Goal: Information Seeking & Learning: Check status

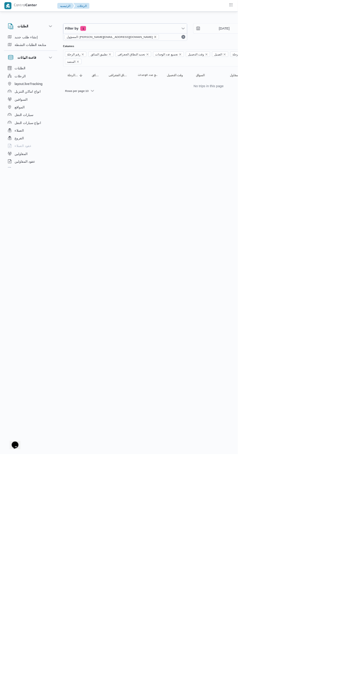
click at [232, 55] on icon "remove selected entity" at bounding box center [233, 55] width 3 height 3
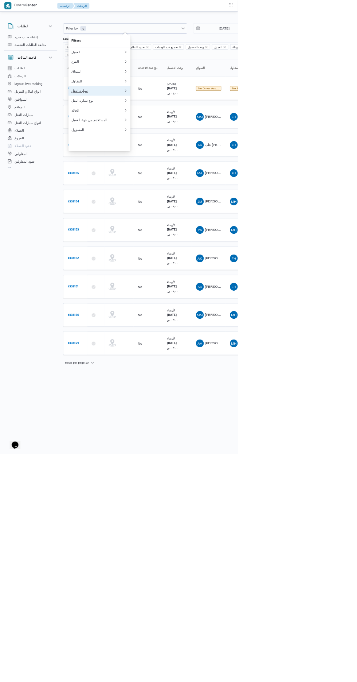
click at [163, 139] on div "سيارة النقل" at bounding box center [146, 136] width 79 height 6
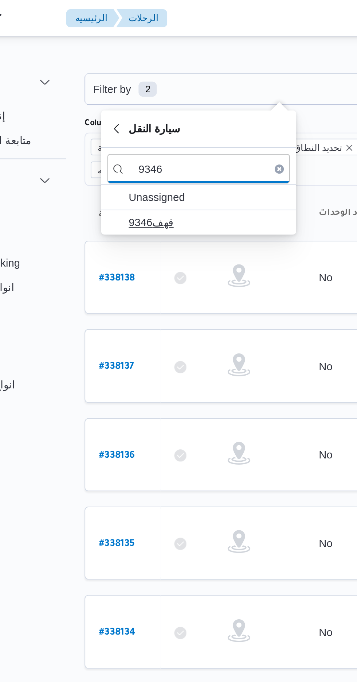
type input "9346"
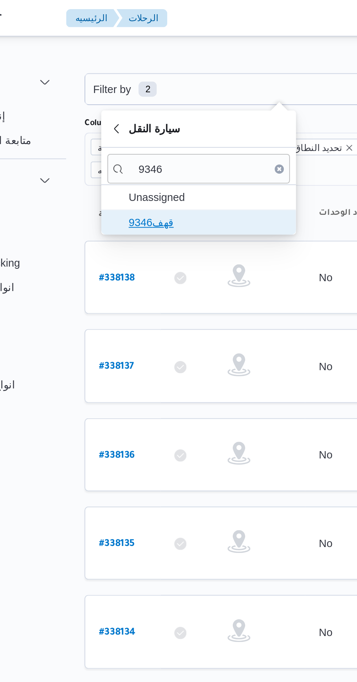
click at [158, 106] on span "قهف9346" at bounding box center [154, 106] width 76 height 9
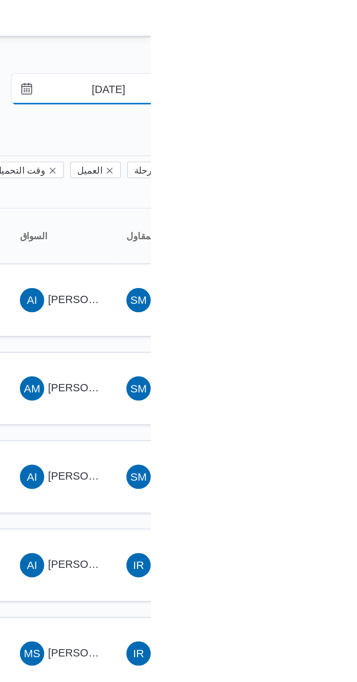
click at [337, 44] on input "[DATE]" at bounding box center [332, 42] width 83 height 15
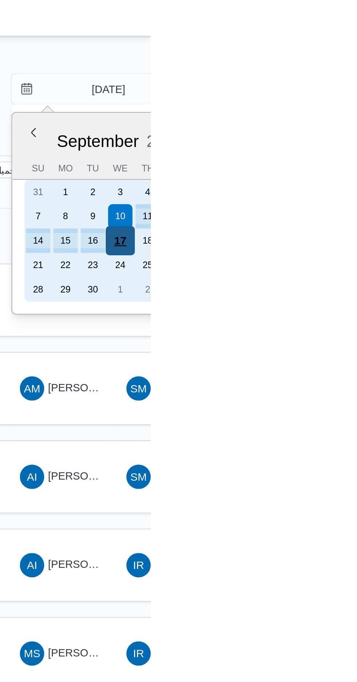
click at [343, 114] on div "17" at bounding box center [343, 115] width 14 height 14
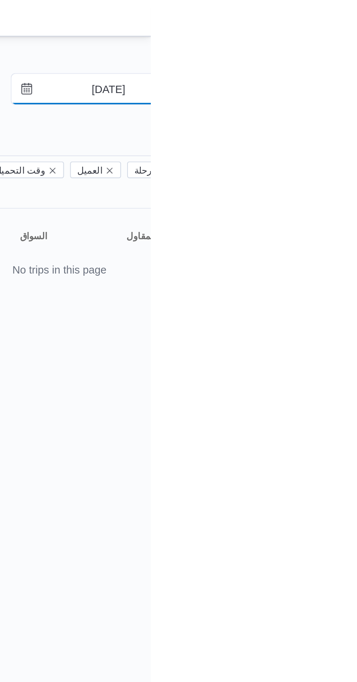
click at [332, 41] on input "[DATE]" at bounding box center [332, 42] width 83 height 15
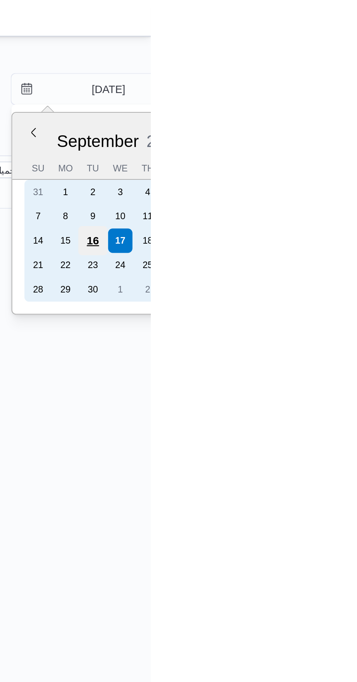
click at [330, 113] on div "16" at bounding box center [330, 115] width 14 height 14
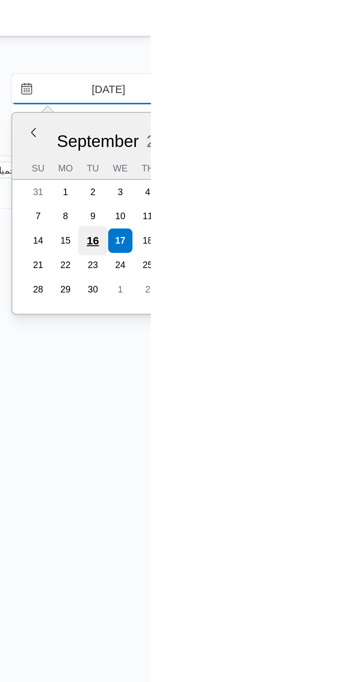
type input "[DATE]"
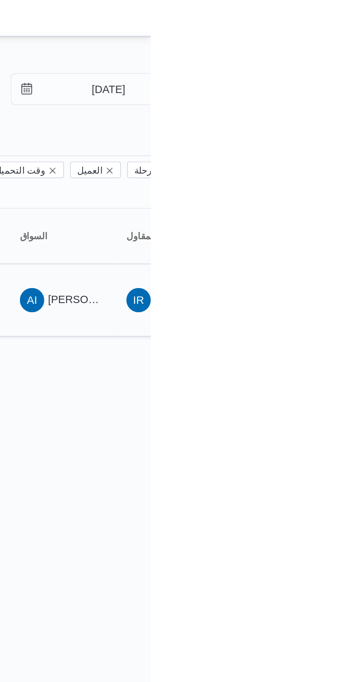
click at [325, 140] on span "[PERSON_NAME]" at bounding box center [329, 143] width 42 height 6
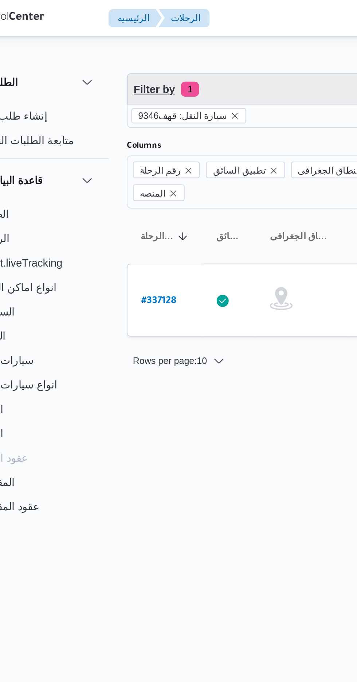
click at [159, 45] on span "Filter by 1" at bounding box center [188, 42] width 186 height 15
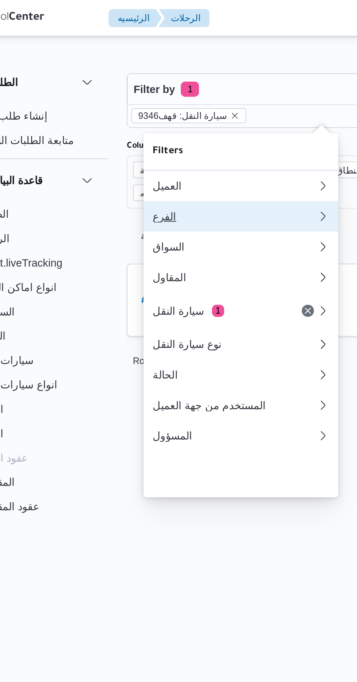
click at [144, 105] on div "الفرع" at bounding box center [146, 104] width 79 height 6
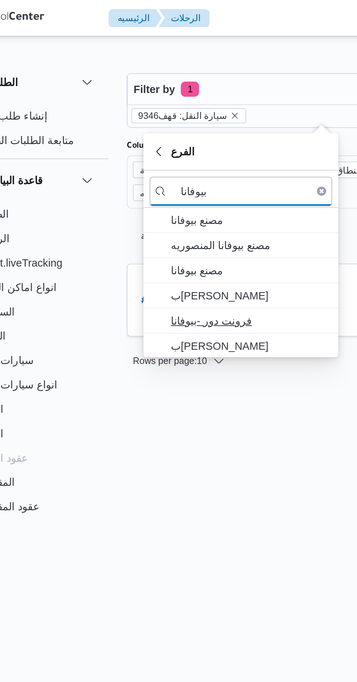
type input "بيوفانا"
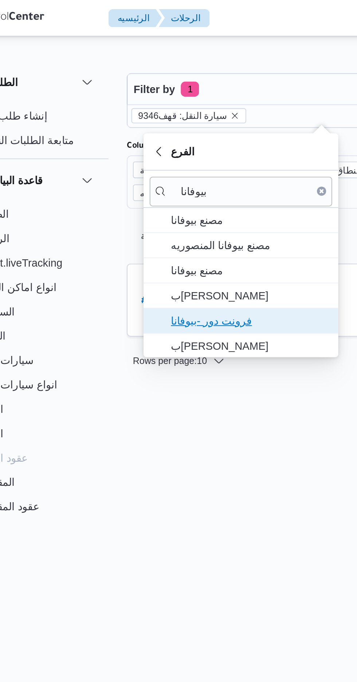
click at [160, 153] on span "فرونت دور -بيوفانا" at bounding box center [154, 153] width 76 height 9
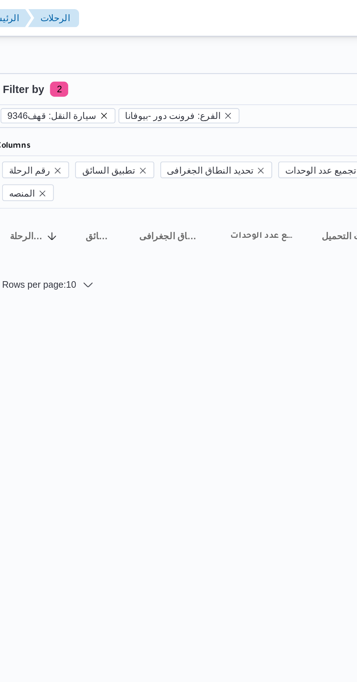
click at [144, 56] on icon "remove selected entity" at bounding box center [146, 55] width 4 height 4
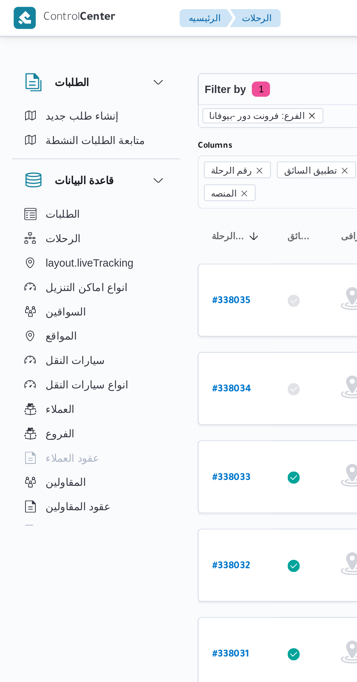
click at [147, 56] on icon "remove selected entity" at bounding box center [149, 55] width 4 height 4
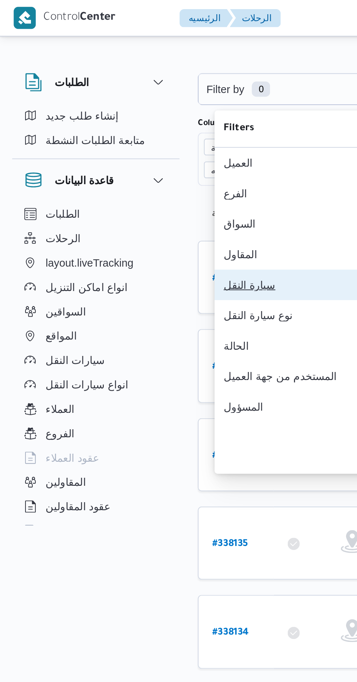
click at [134, 139] on div "سيارة النقل" at bounding box center [146, 136] width 79 height 6
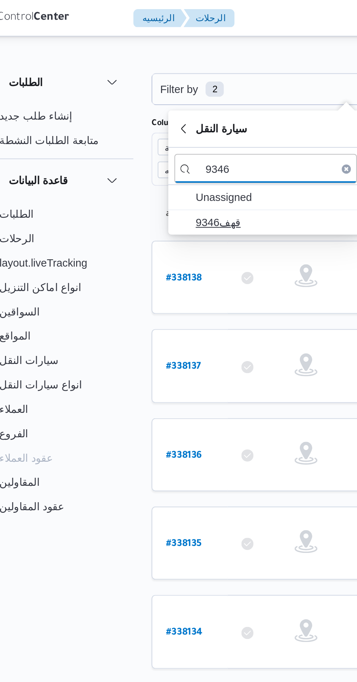
type input "9346"
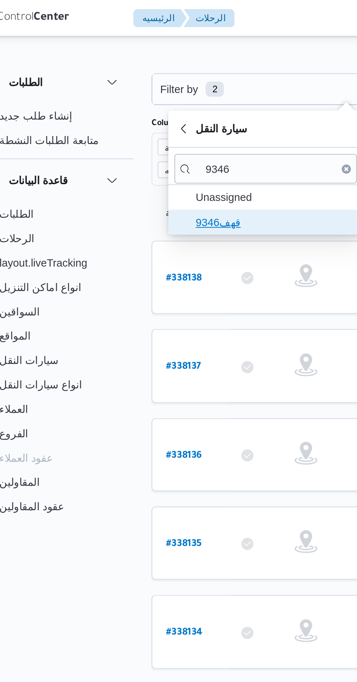
click at [153, 106] on span "قهف9346" at bounding box center [154, 106] width 76 height 9
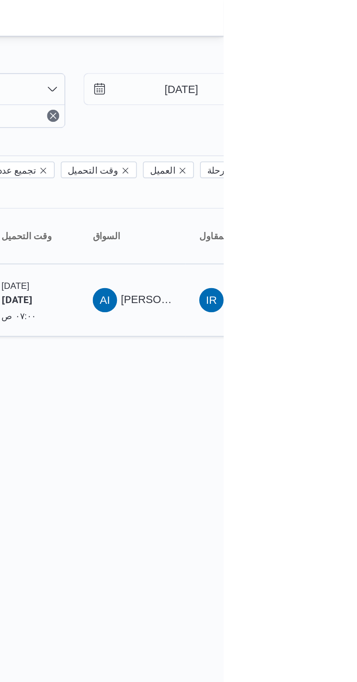
click at [323, 140] on span "[PERSON_NAME]" at bounding box center [329, 143] width 42 height 6
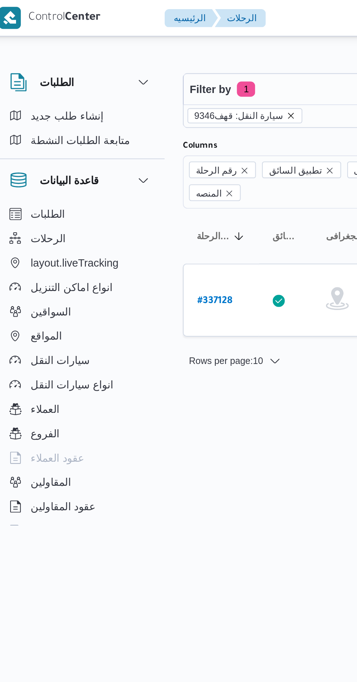
click at [144, 56] on icon "remove selected entity" at bounding box center [146, 55] width 4 height 4
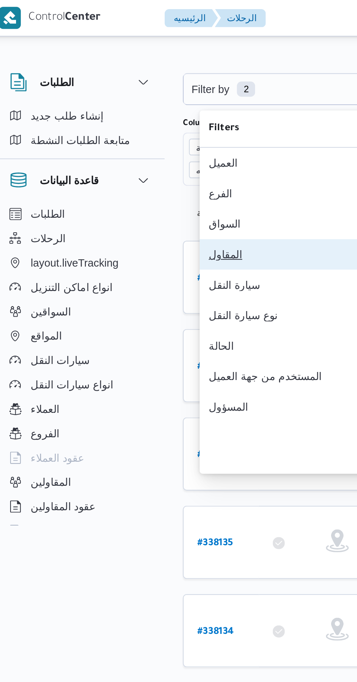
click at [146, 125] on div "المقاول" at bounding box center [146, 122] width 79 height 6
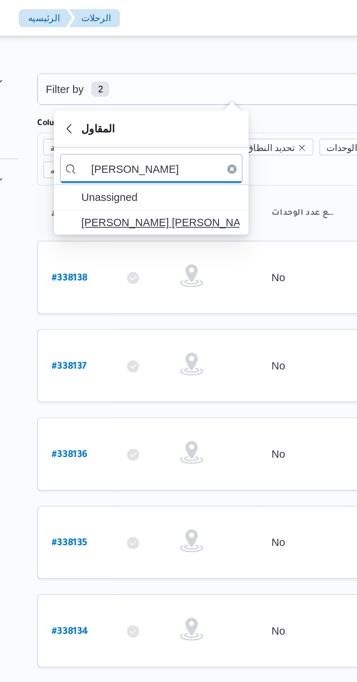
type input "[PERSON_NAME]"
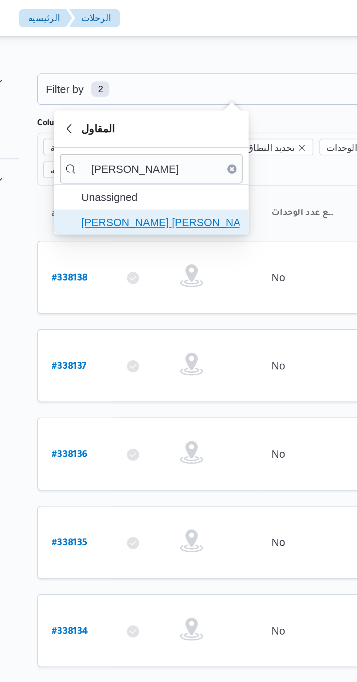
click at [173, 110] on span "[PERSON_NAME] [PERSON_NAME]" at bounding box center [154, 106] width 76 height 9
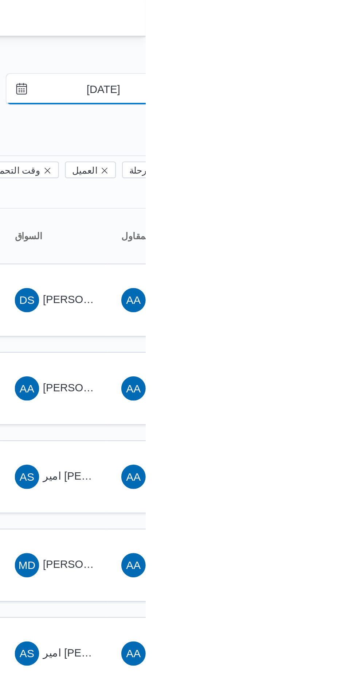
click at [339, 43] on input "[DATE]" at bounding box center [332, 42] width 83 height 15
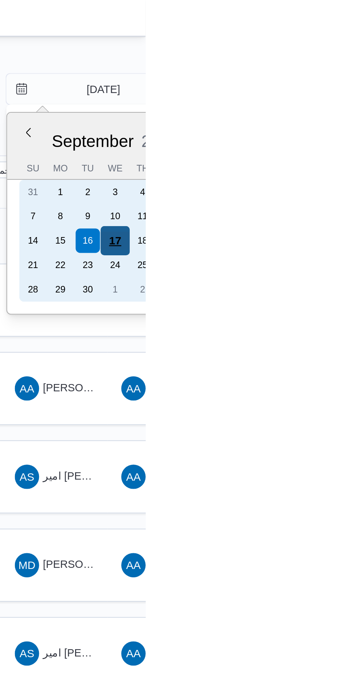
click at [345, 115] on div "17" at bounding box center [343, 115] width 14 height 14
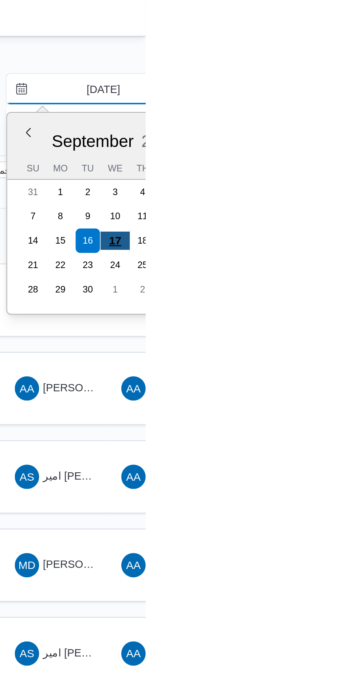
type input "[DATE]"
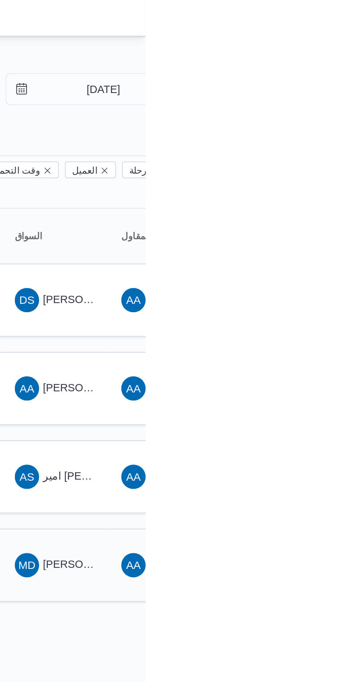
click at [330, 265] on div "MD [PERSON_NAME] [PERSON_NAME]" at bounding box center [314, 270] width 44 height 17
click at [318, 183] on span "[PERSON_NAME] [PERSON_NAME]" at bounding box center [350, 186] width 85 height 6
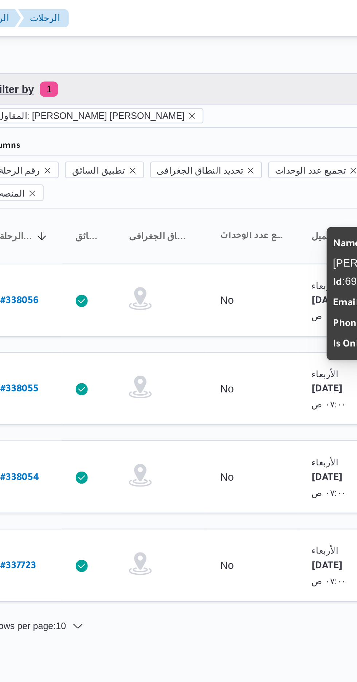
click at [185, 41] on span "Filter by 1" at bounding box center [188, 42] width 186 height 15
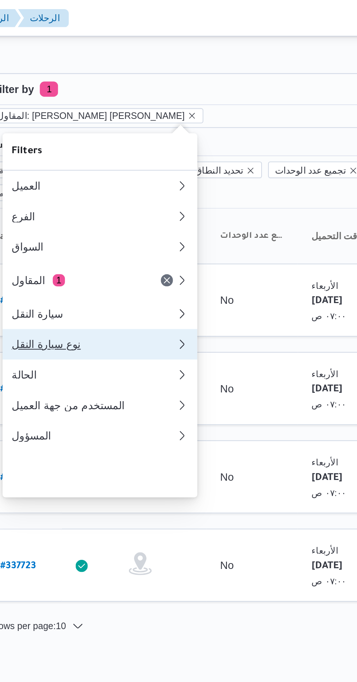
click at [157, 168] on div "نوع سيارة النقل" at bounding box center [146, 165] width 79 height 6
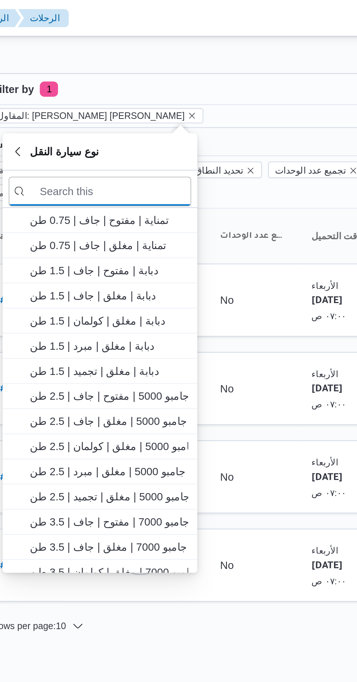
scroll to position [49, 0]
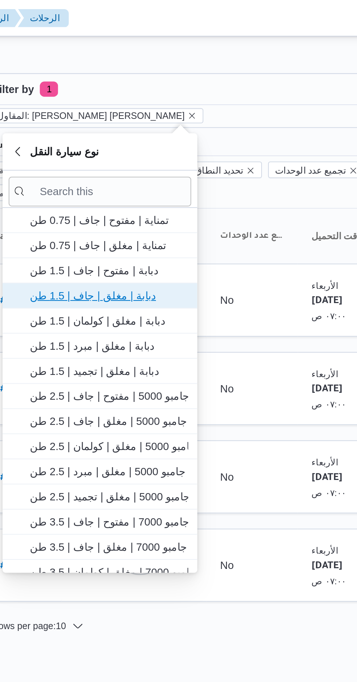
click at [163, 140] on span "دبابة | مغلق | جاف | 1.5 طن" at bounding box center [154, 141] width 76 height 9
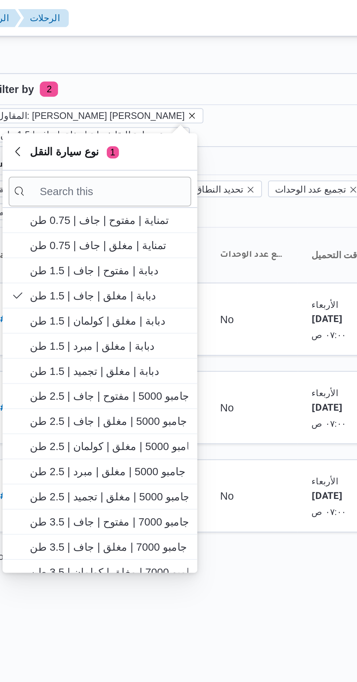
click at [191, 54] on icon "remove selected entity" at bounding box center [193, 55] width 4 height 4
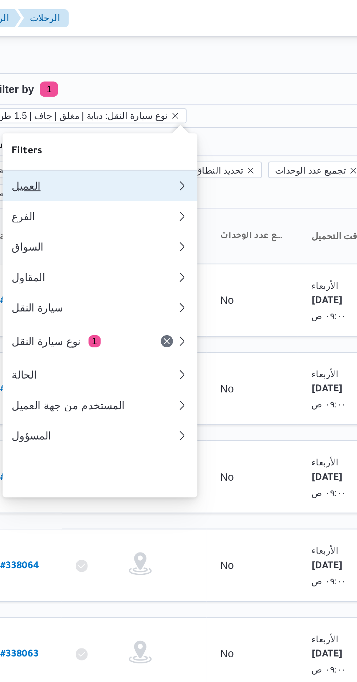
click at [169, 89] on div "العميل" at bounding box center [146, 89] width 79 height 6
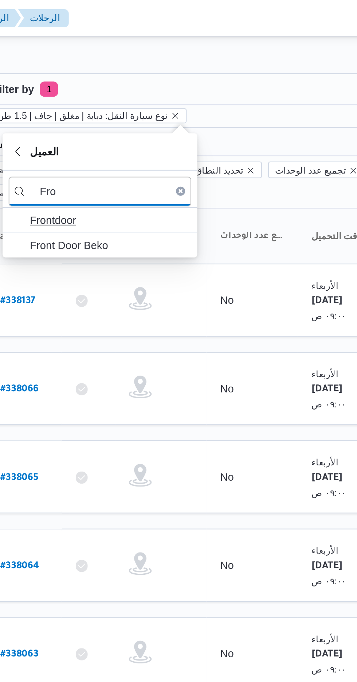
type input "Fro"
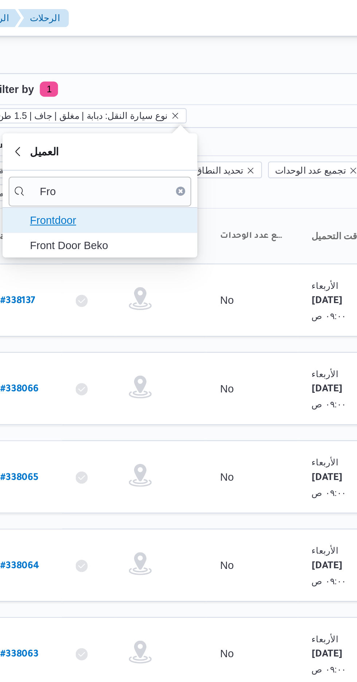
click at [167, 104] on span "Frontdoor" at bounding box center [154, 105] width 76 height 9
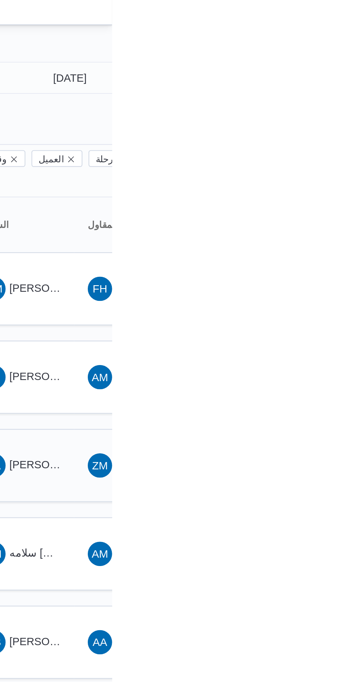
click at [318, 225] on span "[PERSON_NAME] [PERSON_NAME]" at bounding box center [350, 228] width 85 height 6
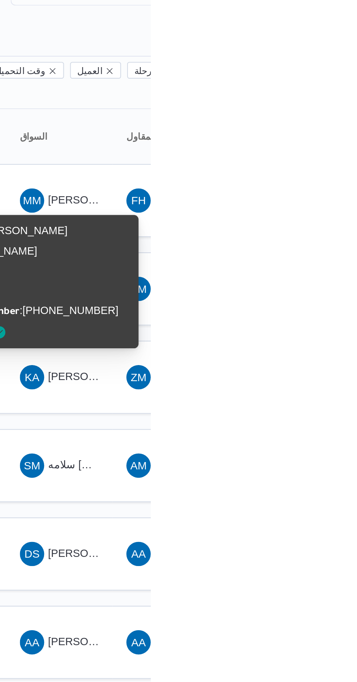
click at [326, 174] on div "Name : [PERSON_NAME] [PERSON_NAME] Id : 18372 Email : Phone Number : [PHONE_NUM…" at bounding box center [304, 182] width 87 height 58
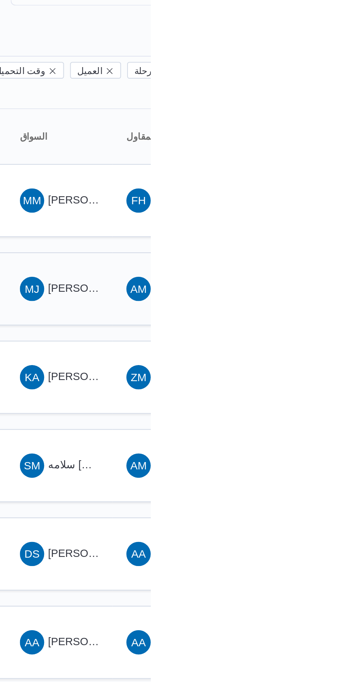
click at [323, 183] on span "[PERSON_NAME] [PERSON_NAME]" at bounding box center [350, 186] width 85 height 6
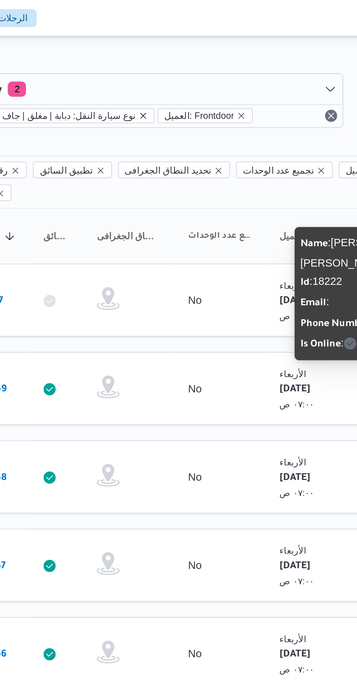
click at [184, 55] on icon "remove selected entity" at bounding box center [185, 55] width 3 height 3
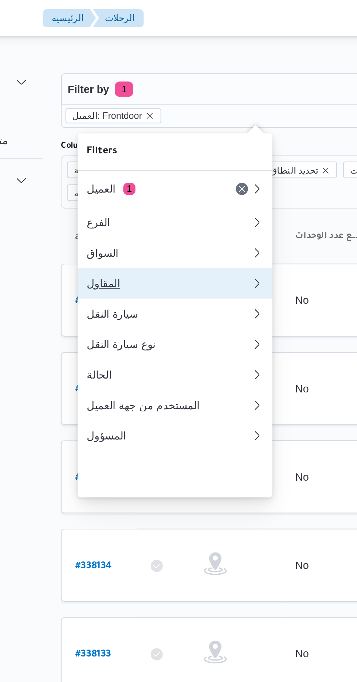
click at [121, 139] on div "المقاول" at bounding box center [145, 136] width 76 height 6
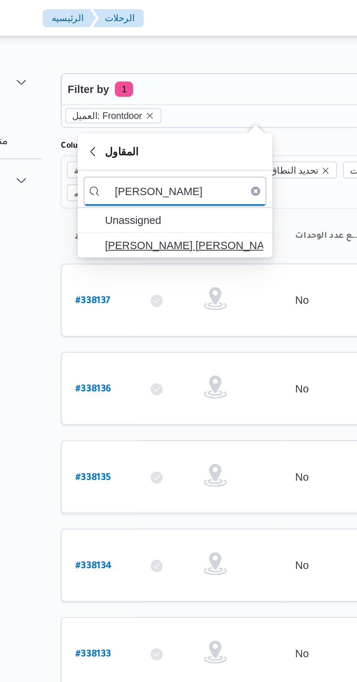
type input "[PERSON_NAME]"
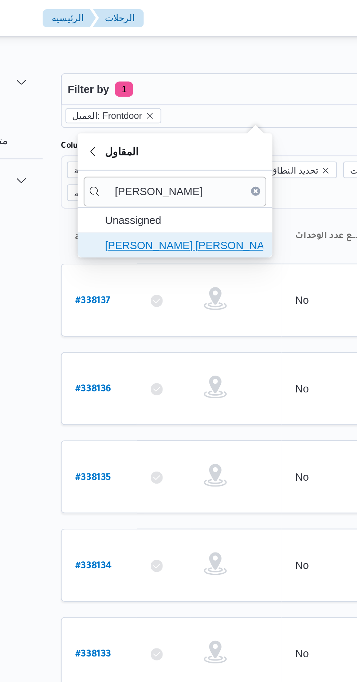
click at [133, 117] on span "[PERSON_NAME] [PERSON_NAME]" at bounding box center [154, 117] width 76 height 9
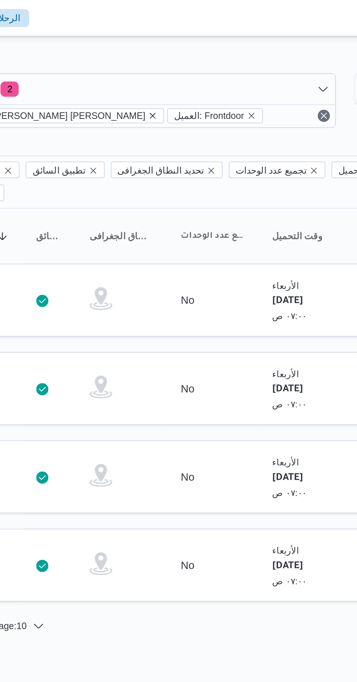
click at [192, 55] on icon "remove selected entity" at bounding box center [193, 55] width 3 height 3
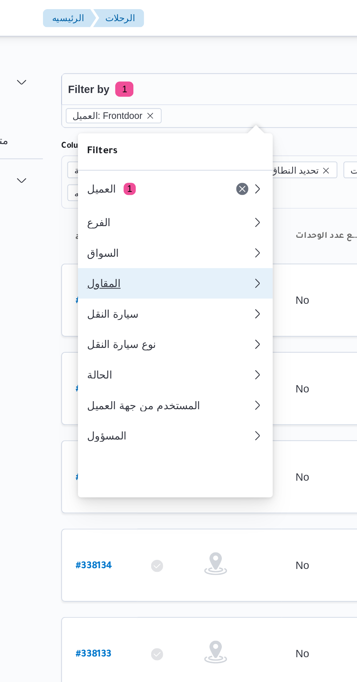
click at [120, 139] on div "المقاول" at bounding box center [145, 136] width 76 height 6
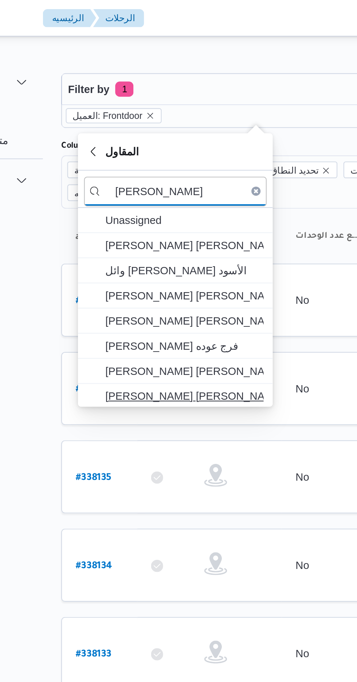
type input "[PERSON_NAME]"
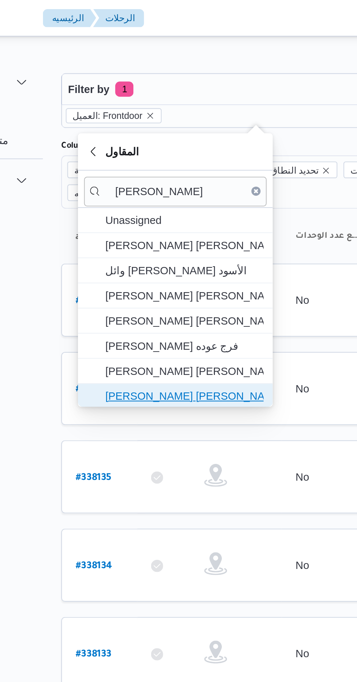
click at [135, 190] on span "[PERSON_NAME] [PERSON_NAME]" at bounding box center [154, 189] width 76 height 9
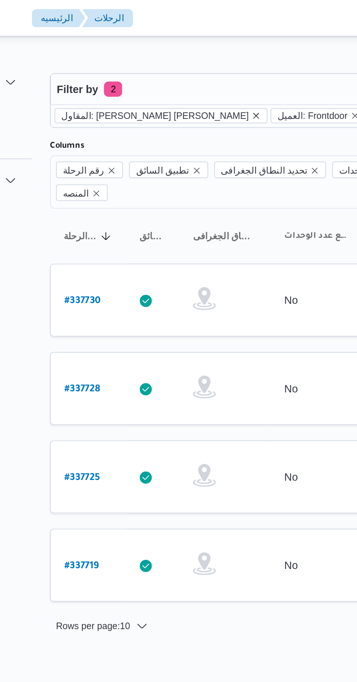
click at [191, 54] on icon "remove selected entity" at bounding box center [193, 55] width 4 height 4
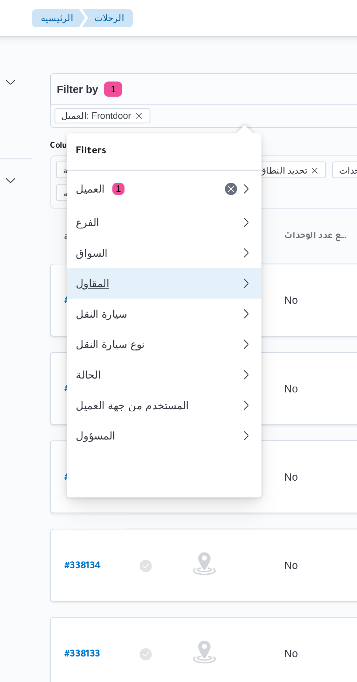
click at [117, 139] on div "المقاول" at bounding box center [145, 136] width 76 height 6
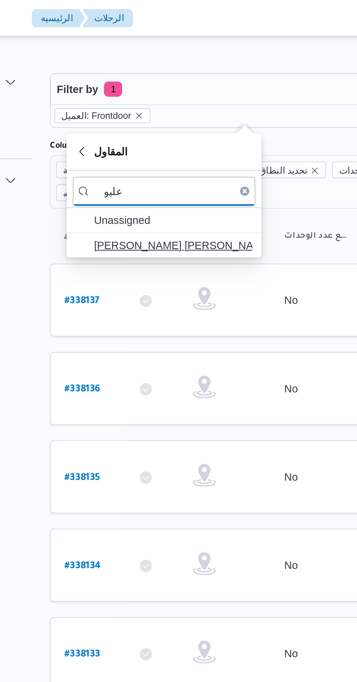
type input "عليو"
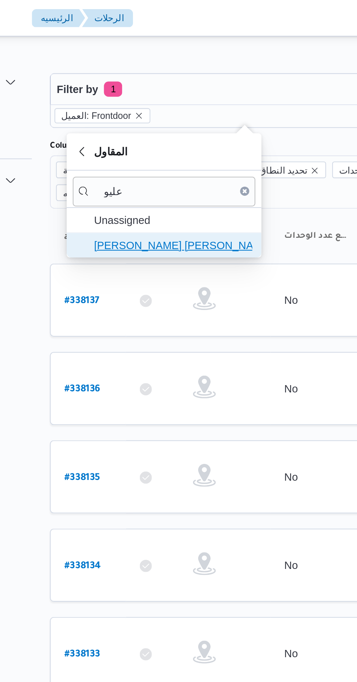
click at [174, 121] on span "[PERSON_NAME] [PERSON_NAME]" at bounding box center [149, 118] width 87 height 12
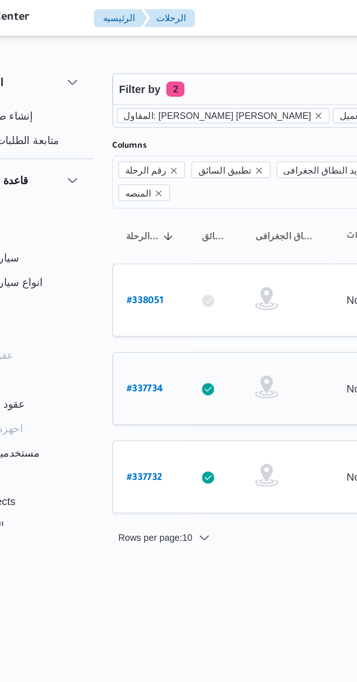
click at [107, 184] on b "# 337734" at bounding box center [110, 186] width 17 height 5
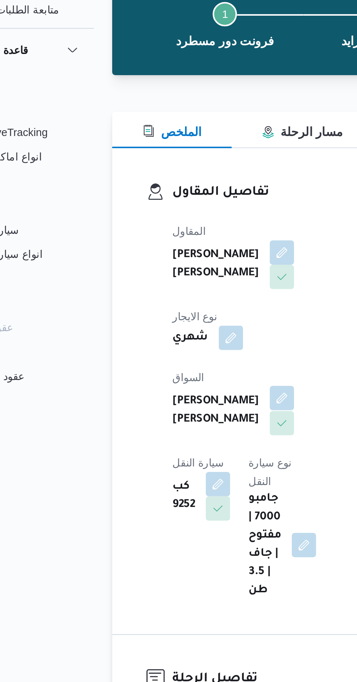
click at [170, 247] on button "button" at bounding box center [176, 253] width 12 height 12
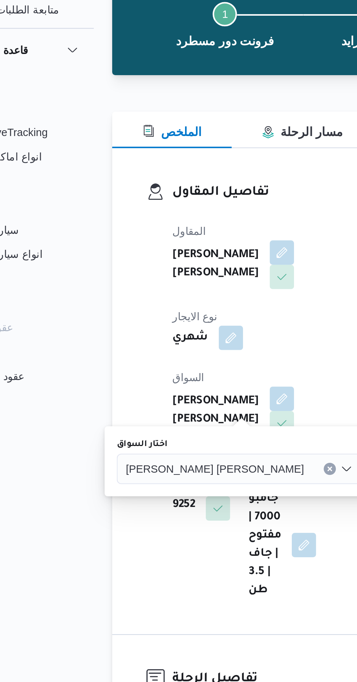
click at [138, 287] on span "[PERSON_NAME] [PERSON_NAME]" at bounding box center [143, 286] width 85 height 8
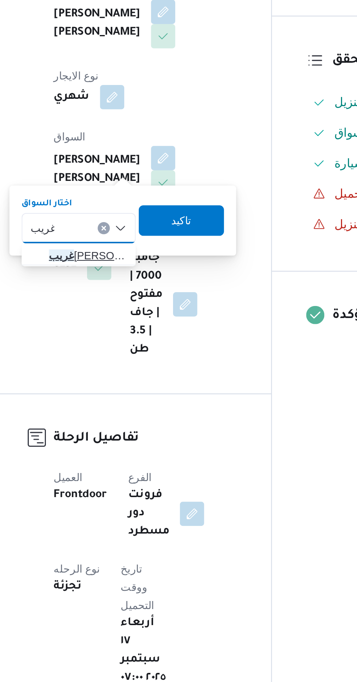
type input "غريب"
click at [143, 303] on span "غريب [PERSON_NAME]" at bounding box center [139, 300] width 37 height 9
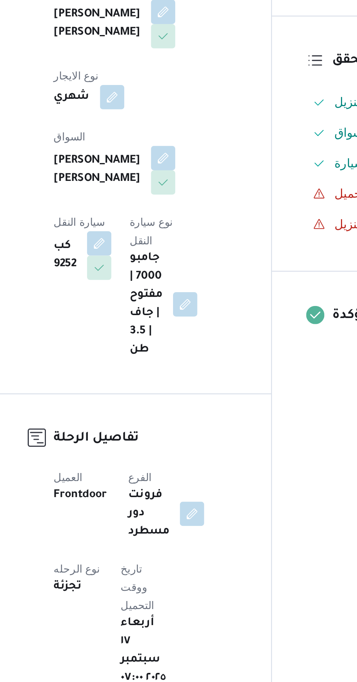
click at [176, 321] on div "المقاول [PERSON_NAME] [PERSON_NAME] نوع الايجار شهري السواق [PERSON_NAME] [PERS…" at bounding box center [167, 259] width 97 height 190
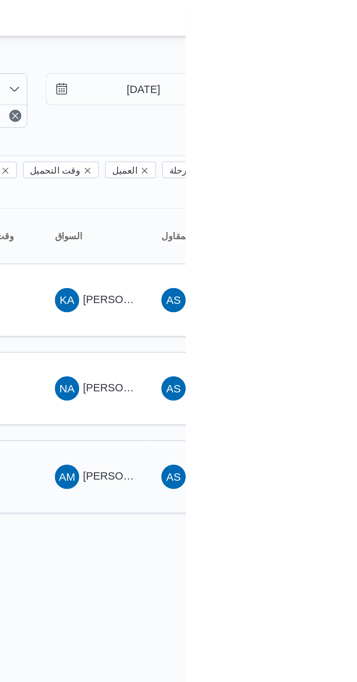
click at [311, 222] on span "AM [PERSON_NAME] [PERSON_NAME]" at bounding box center [314, 228] width 38 height 12
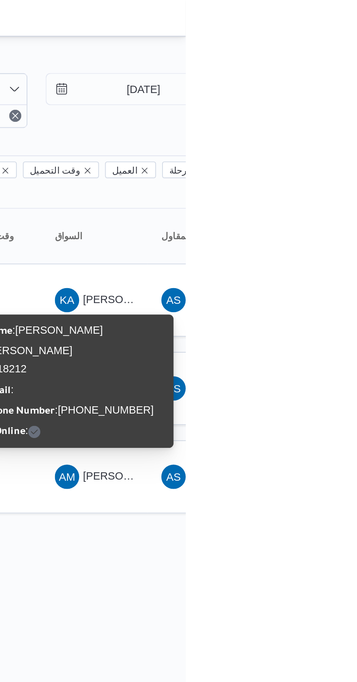
click at [329, 266] on html "Control Center الرئيسيه الرحلات English عربي Dark mode Logout الطلبات إنشاء طلب…" at bounding box center [178, 341] width 357 height 682
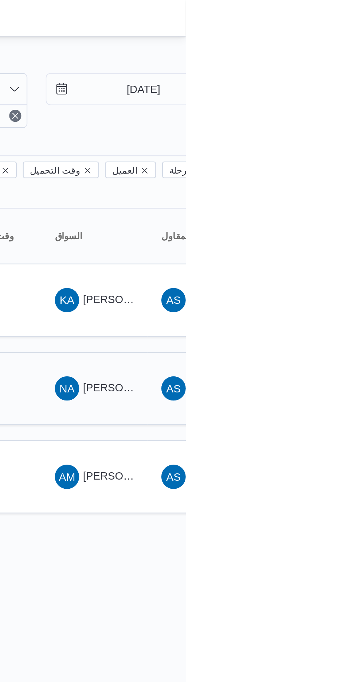
click at [315, 183] on span "[PERSON_NAME] [PERSON_NAME]" at bounding box center [350, 186] width 85 height 6
